Goal: Information Seeking & Learning: Learn about a topic

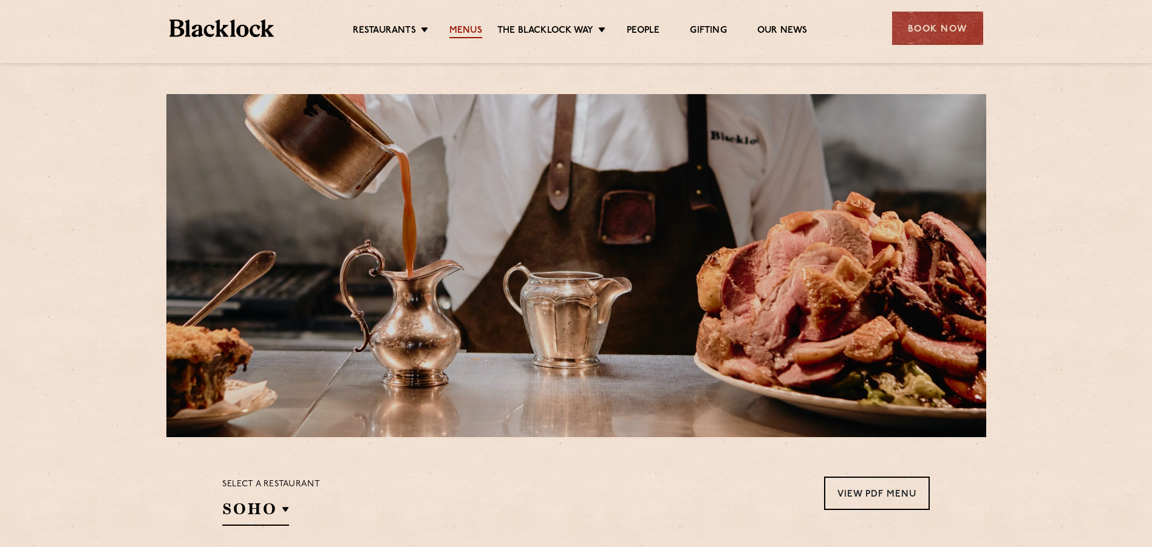
click at [475, 36] on link "Menus" at bounding box center [466, 31] width 33 height 13
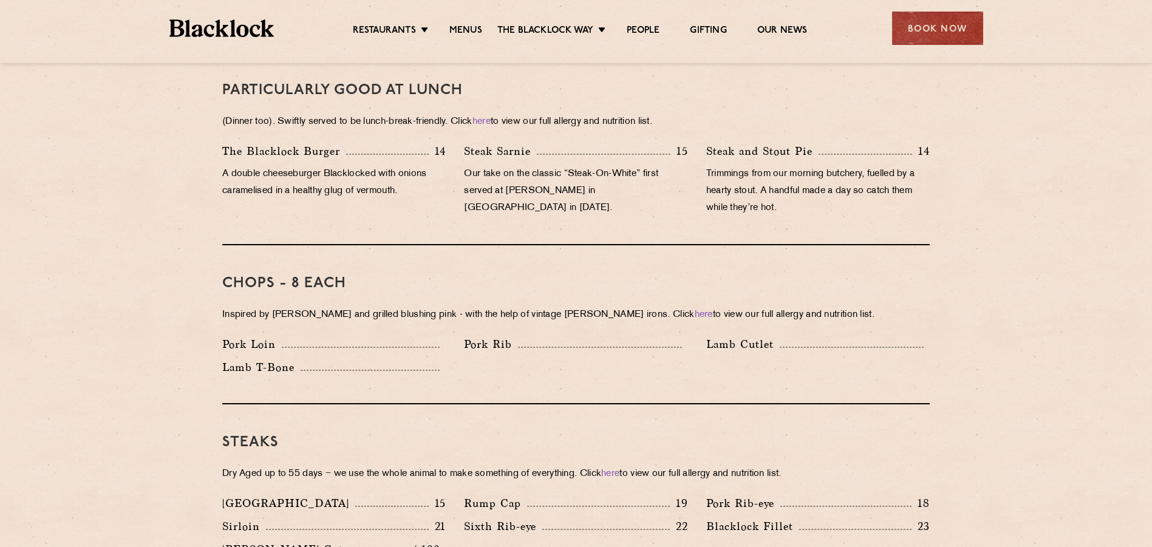
scroll to position [425, 0]
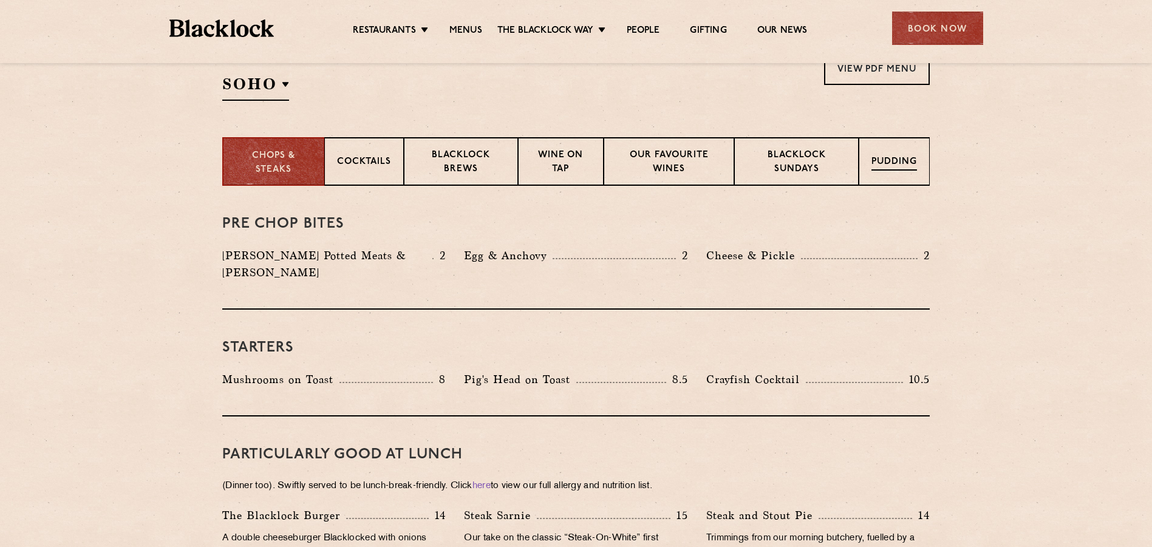
drag, startPoint x: 869, startPoint y: 163, endPoint x: 858, endPoint y: 165, distance: 11.1
click at [869, 163] on div "Pudding" at bounding box center [894, 161] width 71 height 49
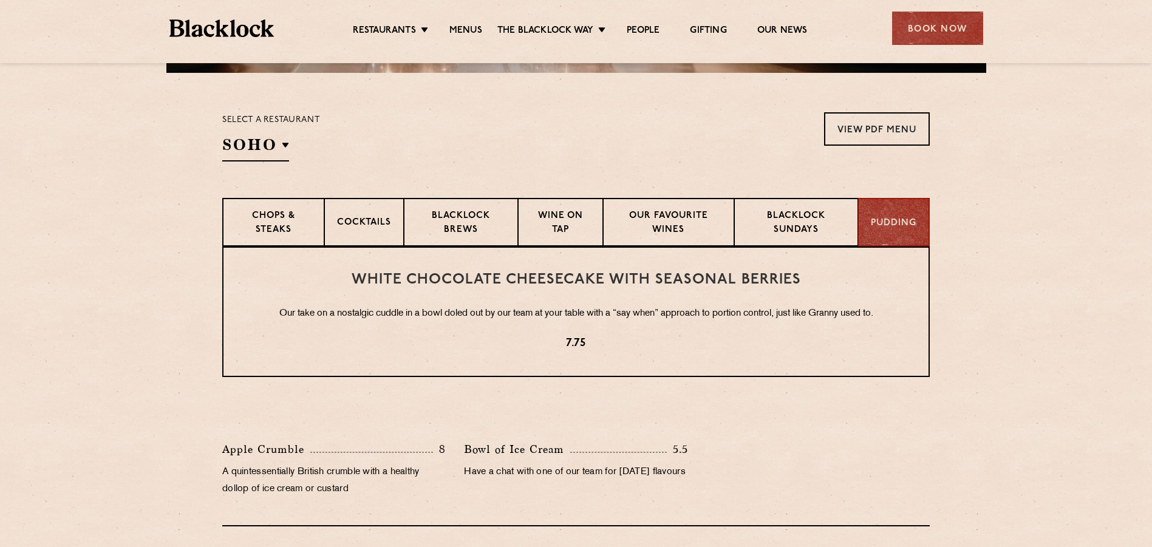
scroll to position [182, 0]
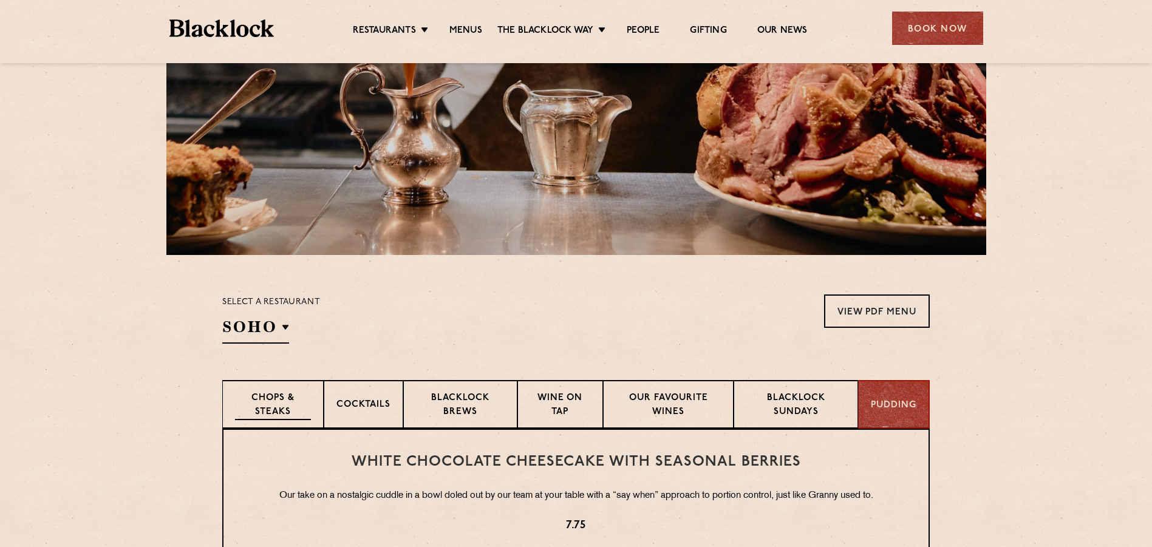
click at [283, 410] on p "Chops & Steaks" at bounding box center [273, 406] width 76 height 29
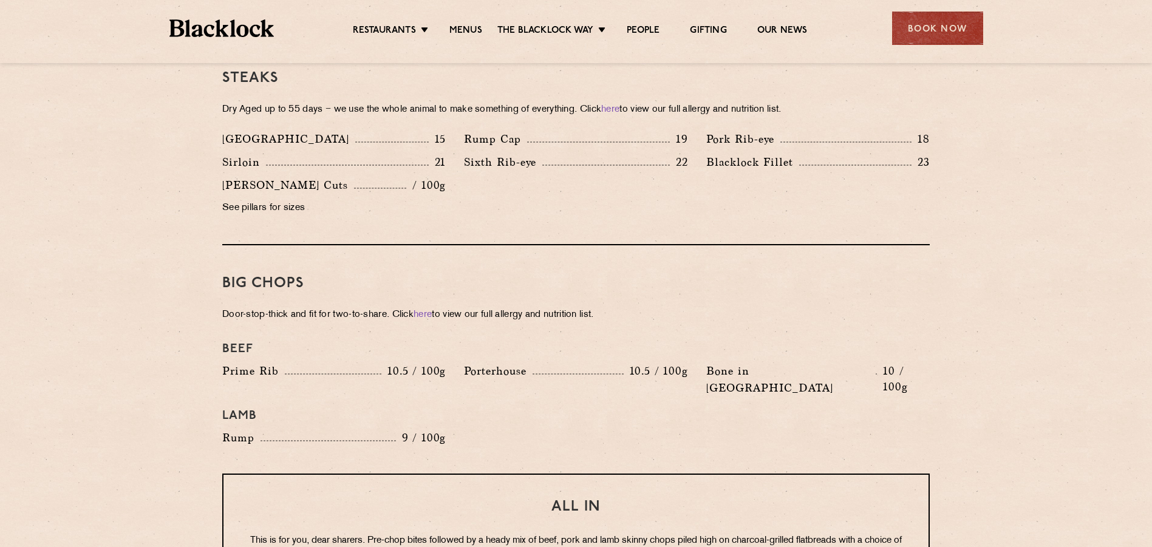
scroll to position [1336, 0]
